Goal: Share content: Share content

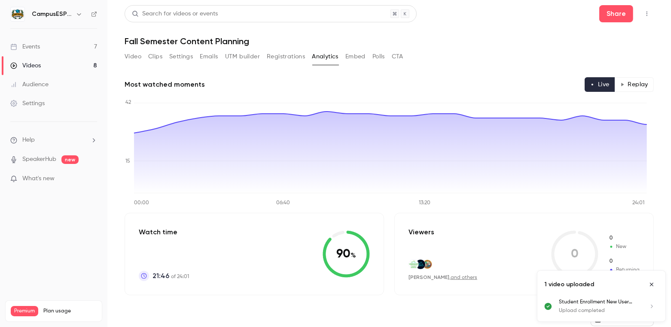
scroll to position [1188, 0]
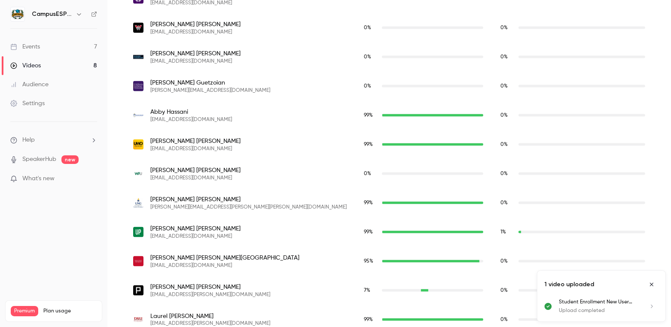
click at [42, 47] on link "Events 7" at bounding box center [53, 46] width 107 height 19
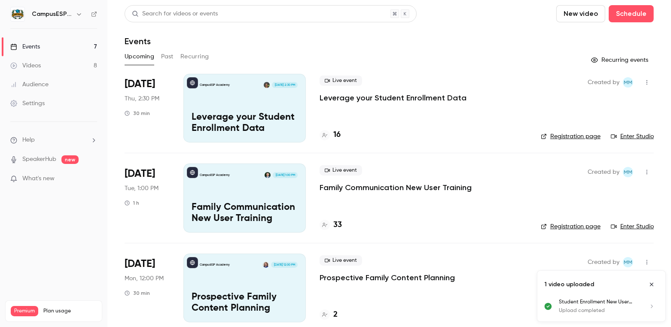
click at [167, 58] on button "Past" at bounding box center [167, 57] width 12 height 14
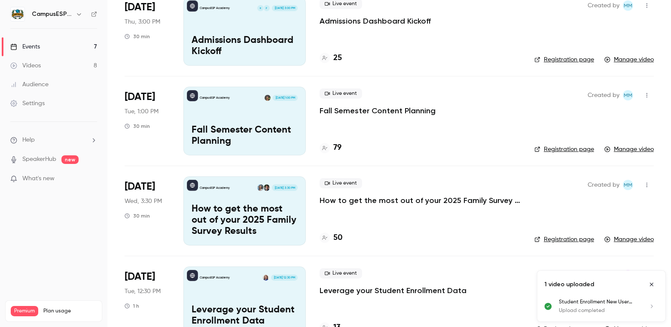
scroll to position [258, 0]
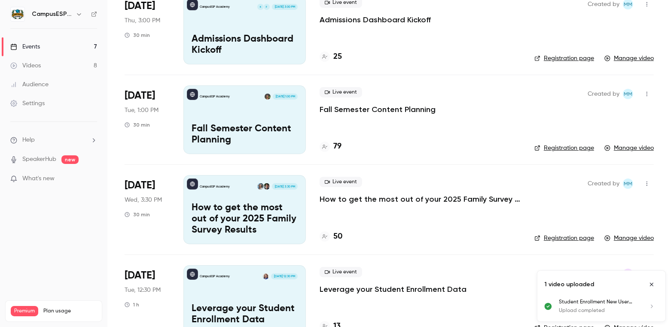
click at [263, 132] on p "Fall Semester Content Planning" at bounding box center [245, 135] width 106 height 22
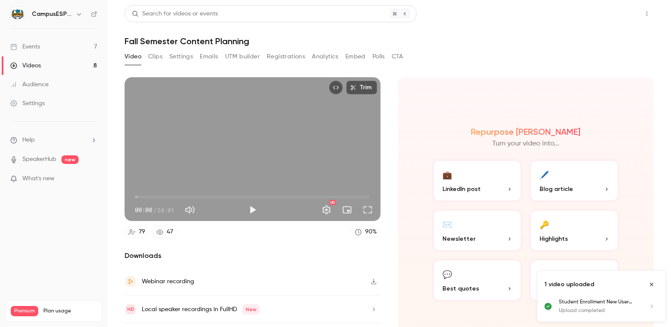
click at [604, 19] on button "Share" at bounding box center [616, 13] width 34 height 17
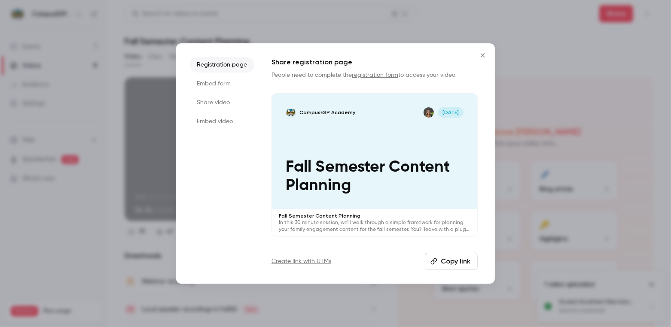
click at [447, 259] on button "Copy link" at bounding box center [451, 261] width 53 height 17
click at [482, 58] on icon "Close" at bounding box center [483, 55] width 10 height 7
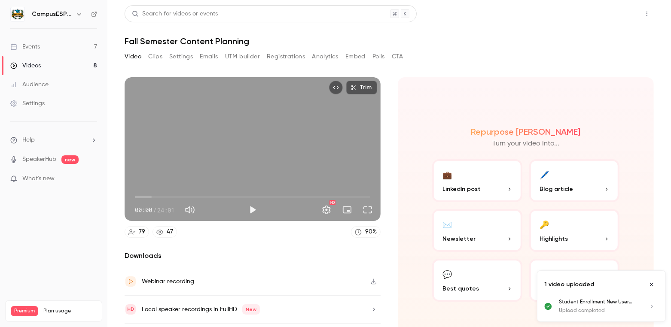
click at [614, 16] on button "Share" at bounding box center [616, 13] width 34 height 17
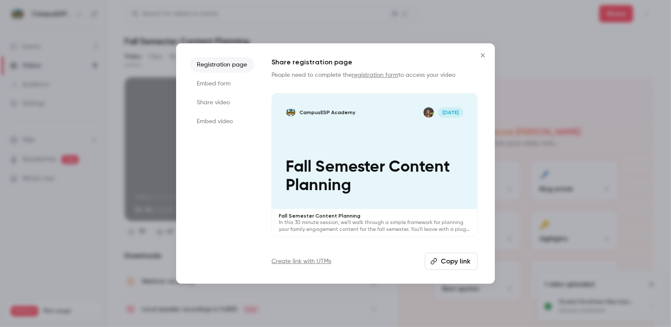
click at [454, 265] on button "Copy link" at bounding box center [451, 261] width 53 height 17
click at [484, 55] on icon "Close" at bounding box center [483, 55] width 10 height 7
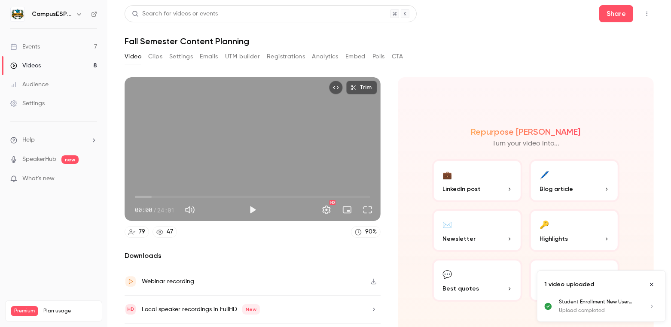
click at [40, 48] on link "Events 7" at bounding box center [53, 46] width 107 height 19
